Goal: Transaction & Acquisition: Book appointment/travel/reservation

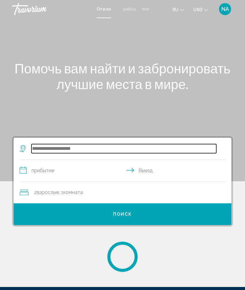
click at [56, 146] on input "Search widget" at bounding box center [123, 148] width 185 height 9
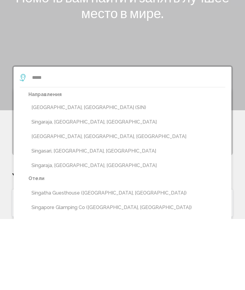
click at [72, 173] on button "[GEOGRAPHIC_DATA], [GEOGRAPHIC_DATA] (SIN)" at bounding box center [126, 178] width 197 height 11
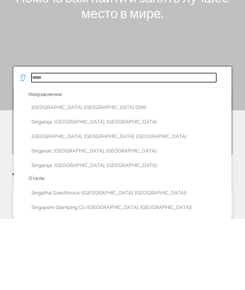
type input "**********"
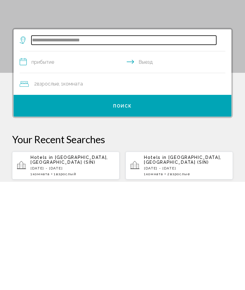
scroll to position [2, 0]
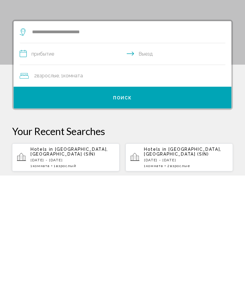
click at [28, 158] on input "**********" at bounding box center [124, 169] width 208 height 23
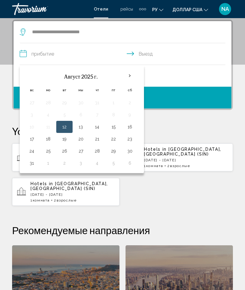
click at [84, 140] on button "20" at bounding box center [81, 139] width 10 height 8
click at [82, 150] on button "27" at bounding box center [81, 151] width 10 height 8
type input "**********"
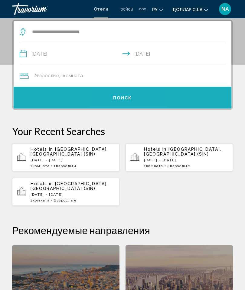
click at [124, 96] on font "Поиск" at bounding box center [122, 97] width 19 height 5
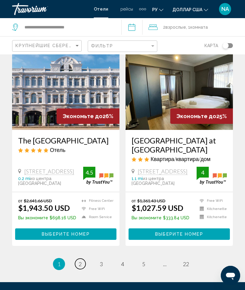
click at [81, 261] on span "2" at bounding box center [80, 264] width 3 height 7
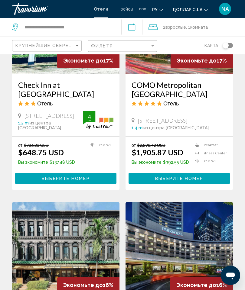
scroll to position [1018, 0]
click at [66, 176] on span "Выберите номер" at bounding box center [66, 178] width 48 height 5
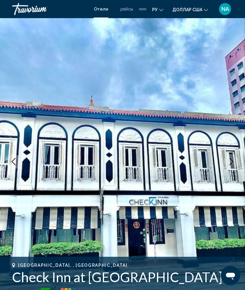
click at [167, 143] on img "Основное содержание" at bounding box center [122, 161] width 245 height 287
click at [233, 157] on button "Next image" at bounding box center [231, 161] width 15 height 15
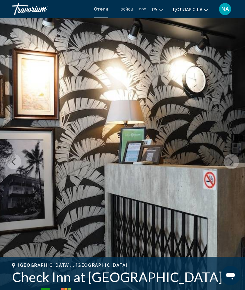
click at [15, 164] on icon "Previous image" at bounding box center [13, 161] width 7 height 7
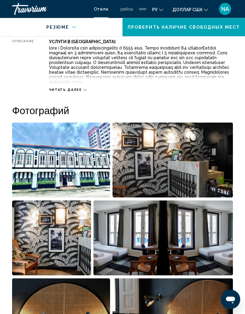
click at [198, 134] on img "Open full-screen image slider" at bounding box center [172, 160] width 121 height 75
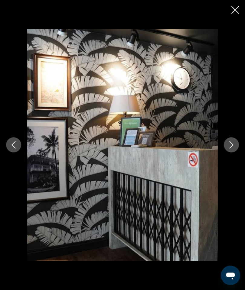
scroll to position [277, 0]
click at [233, 12] on icon "Close slideshow" at bounding box center [235, 10] width 8 height 8
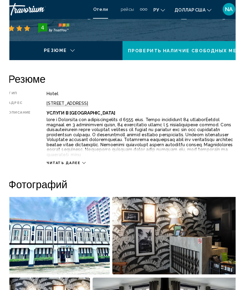
scroll to position [265, 0]
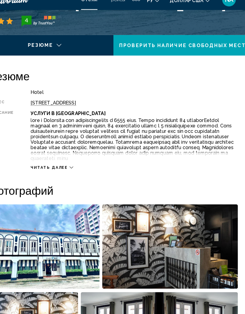
click at [49, 156] on span "Читать далее" at bounding box center [65, 158] width 33 height 4
